Goal: Use online tool/utility

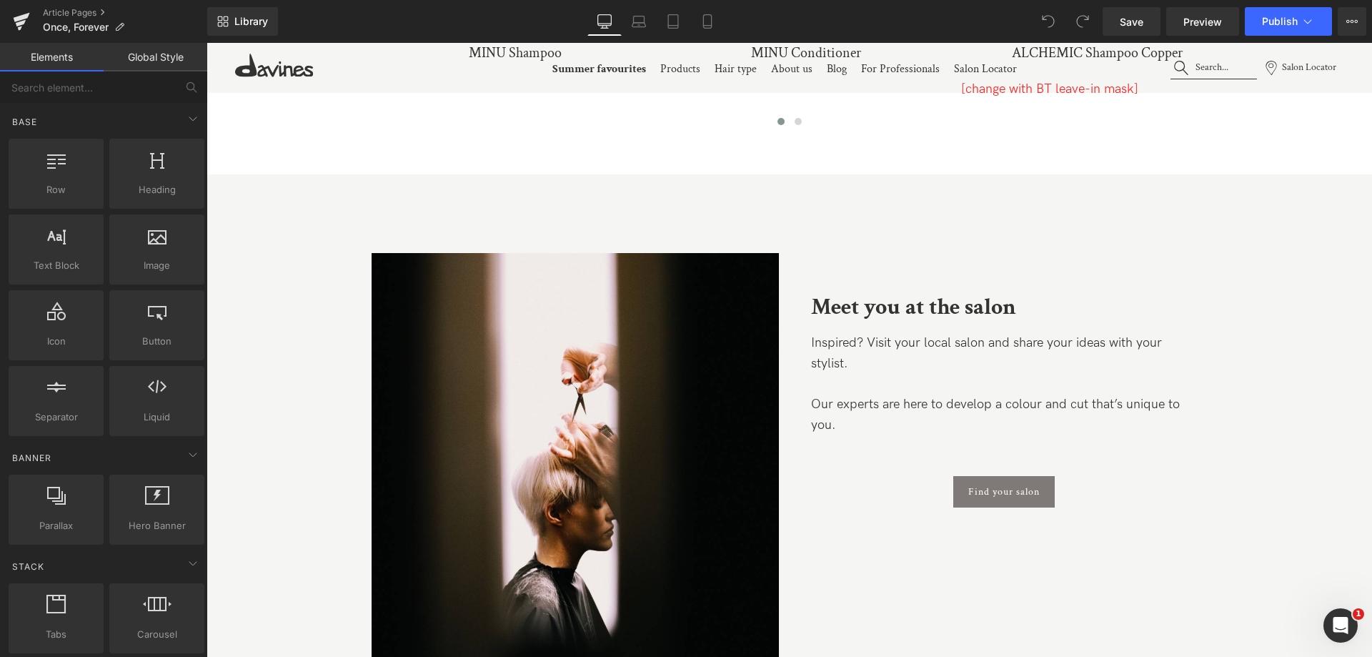
scroll to position [6147, 0]
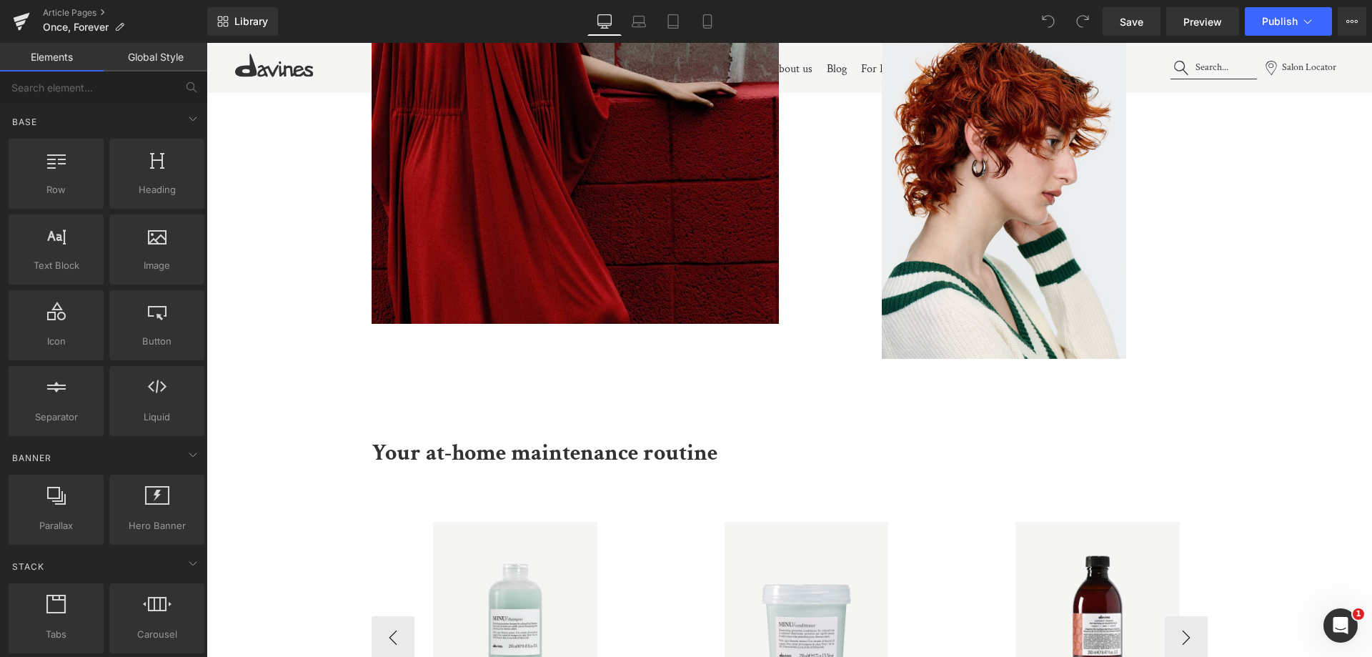
click at [858, 532] on img at bounding box center [807, 604] width 164 height 164
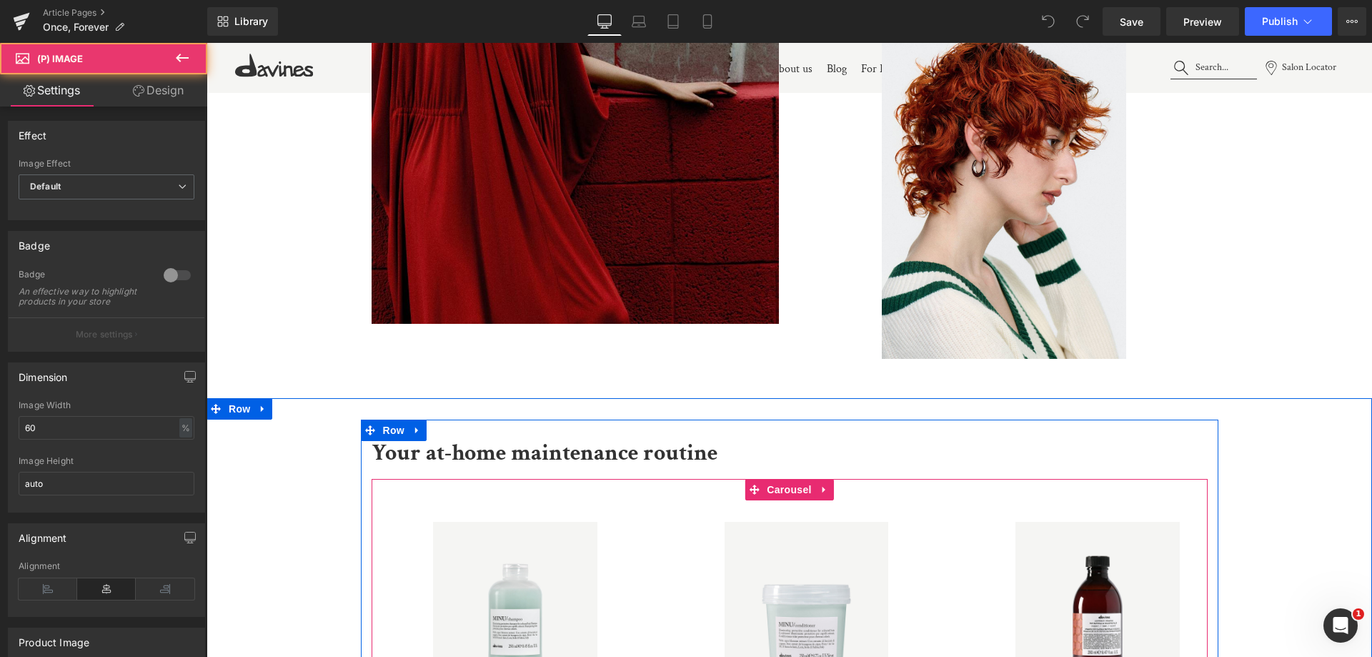
click at [813, 478] on div "Your at-home maintenance routine Text Block Sale Off (P) Image MINU Shampoo (P)…" at bounding box center [790, 597] width 858 height 355
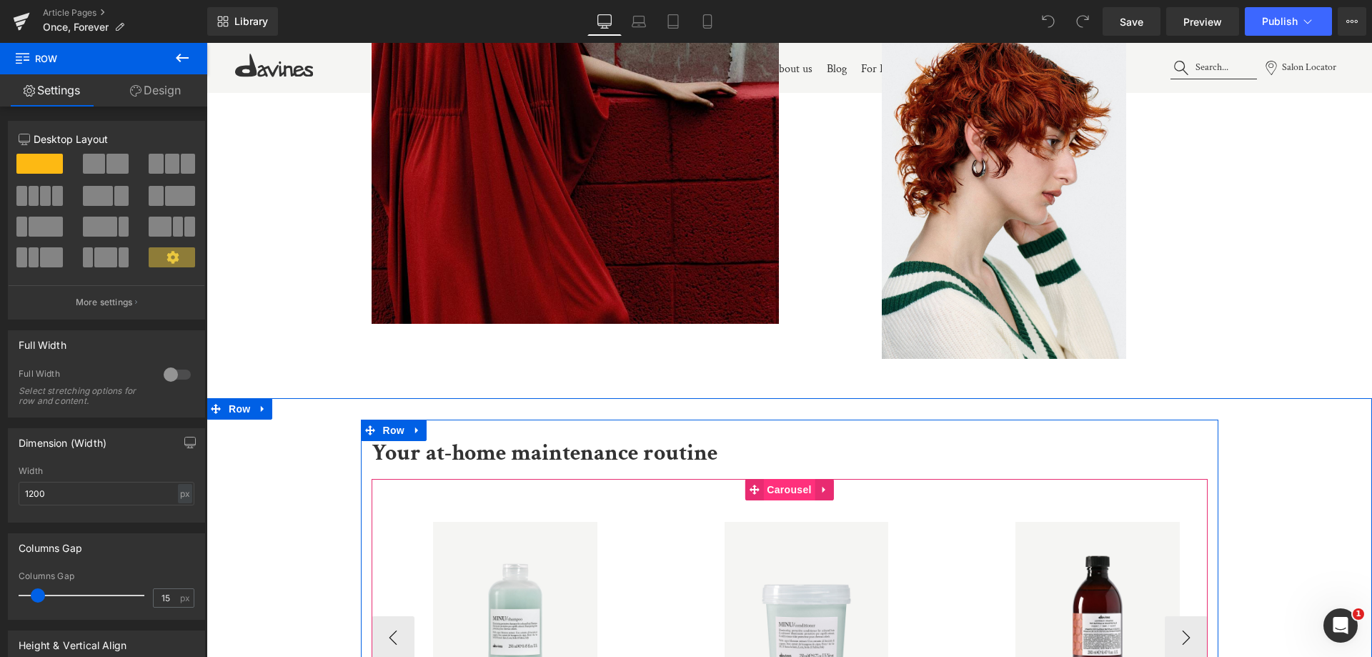
click at [787, 494] on span "Carousel" at bounding box center [788, 489] width 51 height 21
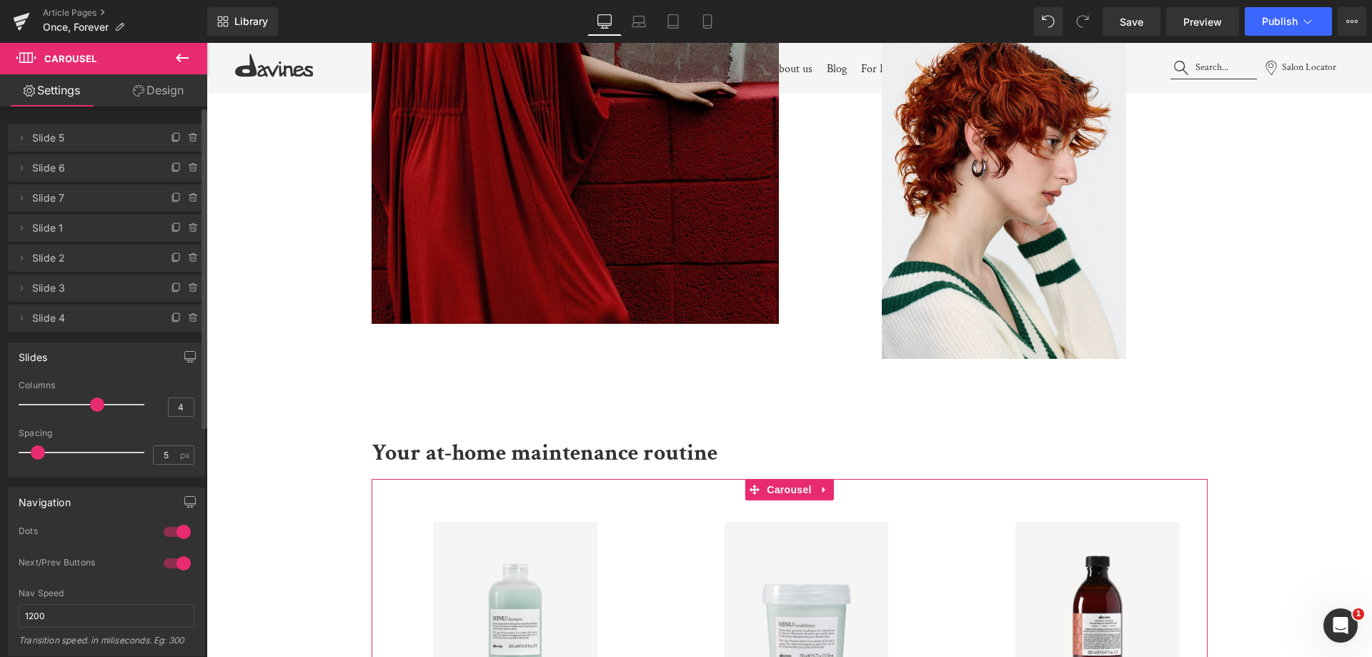
click at [172, 418] on div "Columns 4" at bounding box center [107, 404] width 176 height 48
click at [179, 402] on input "4" at bounding box center [181, 407] width 25 height 18
type input "4"
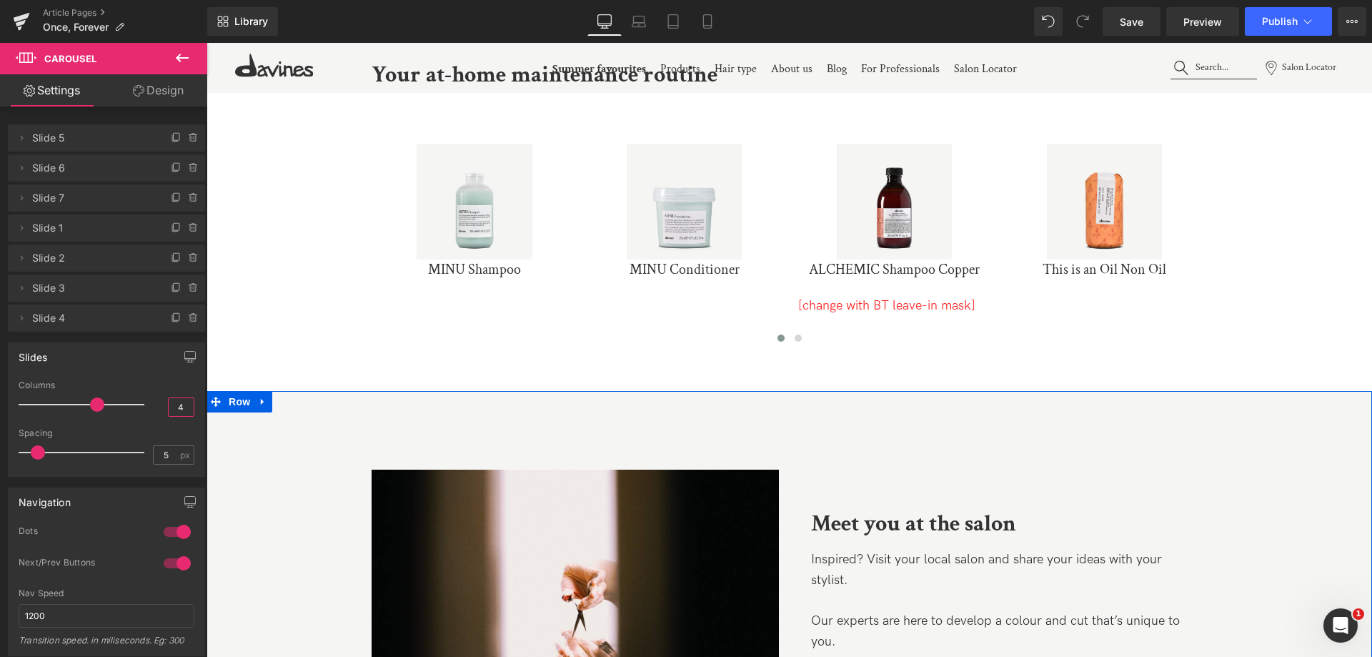
scroll to position [6861, 0]
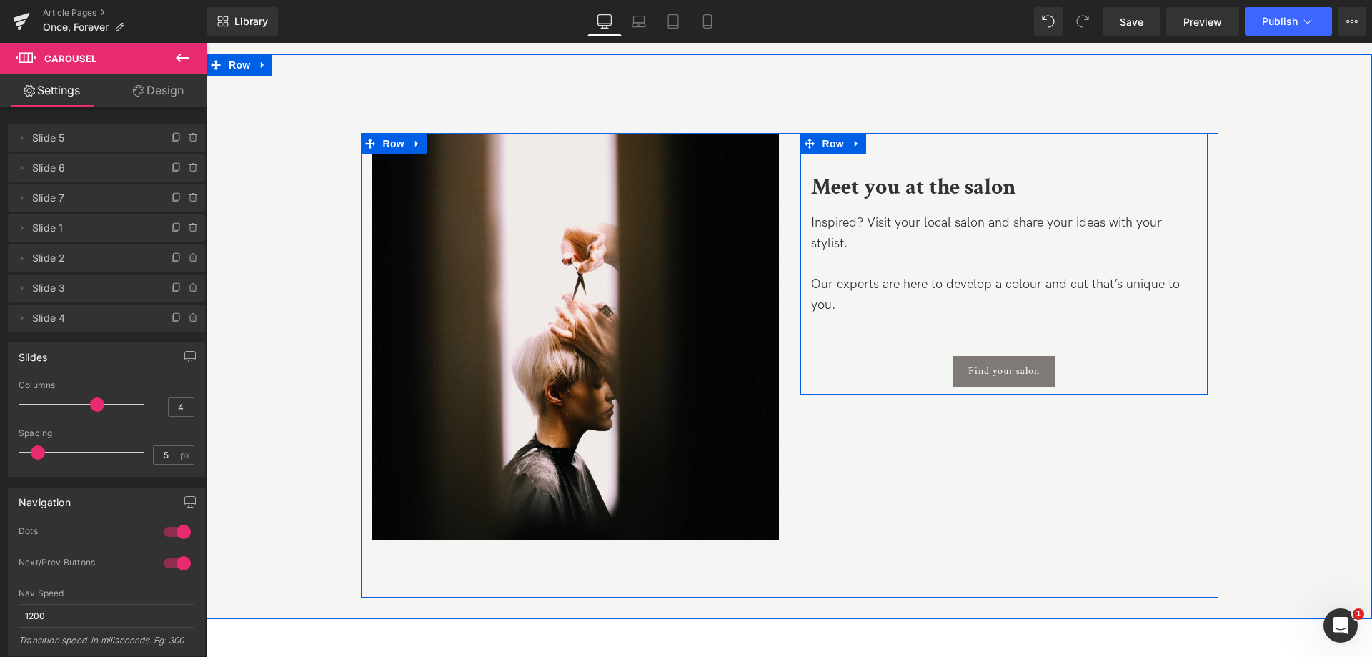
click at [856, 378] on div "Find your salon" at bounding box center [1004, 371] width 386 height 31
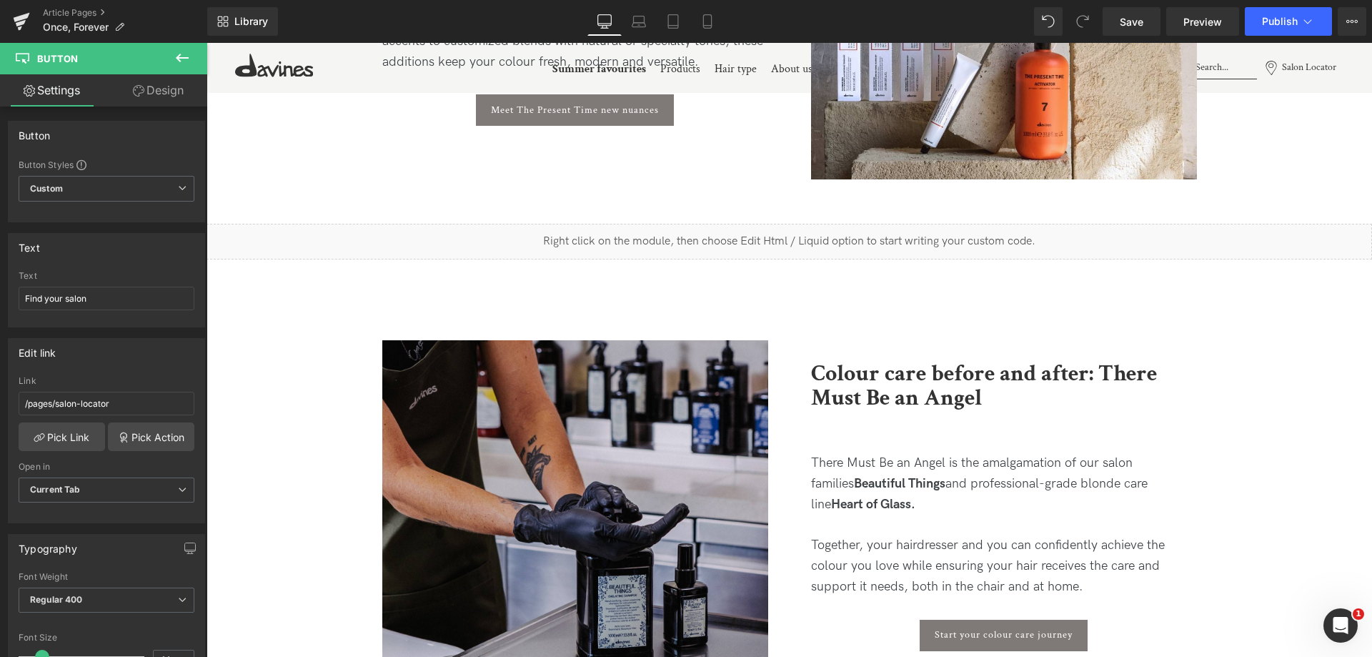
scroll to position [8291, 0]
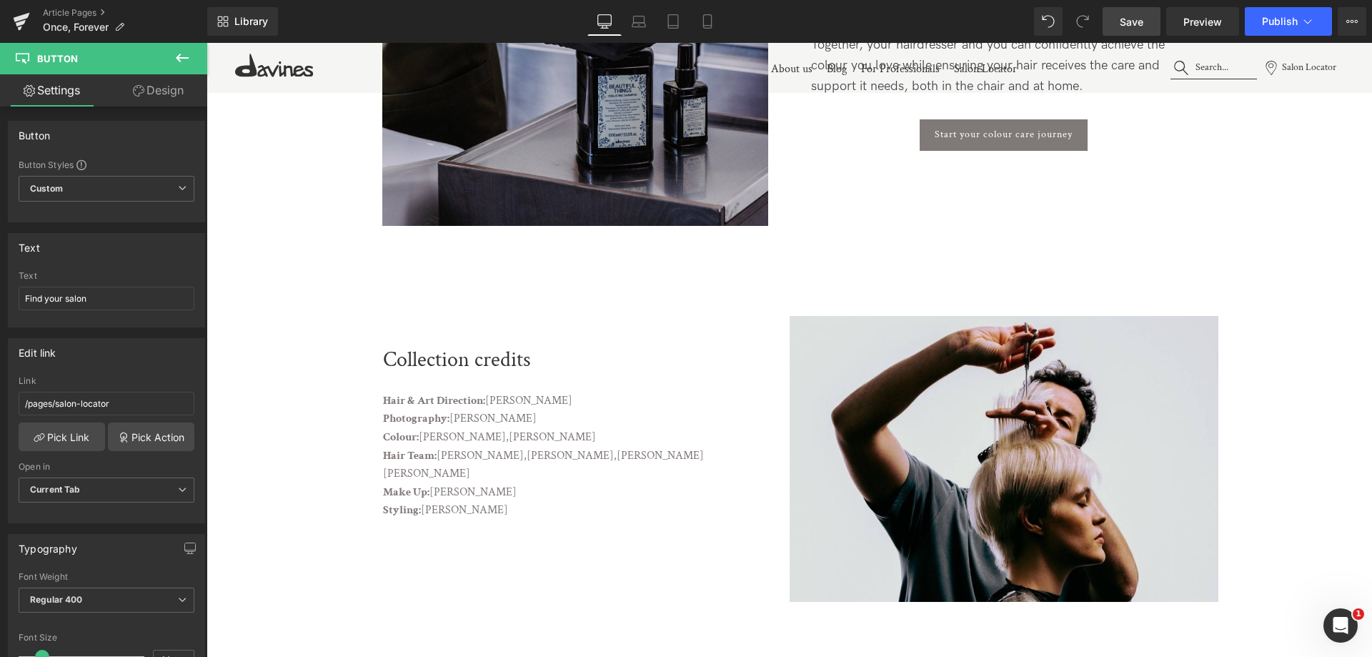
click at [1128, 20] on span "Save" at bounding box center [1132, 21] width 24 height 15
